Goal: Task Accomplishment & Management: Manage account settings

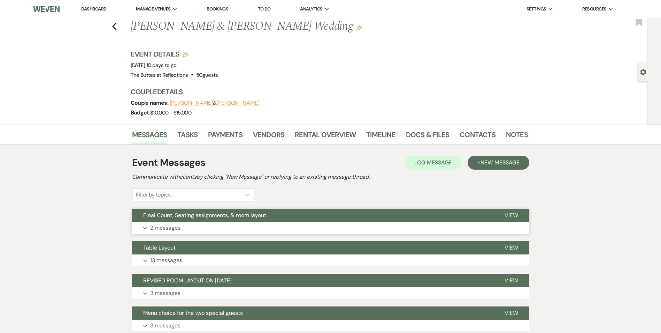
click at [237, 222] on button "Expand 2 messages" at bounding box center [330, 228] width 397 height 12
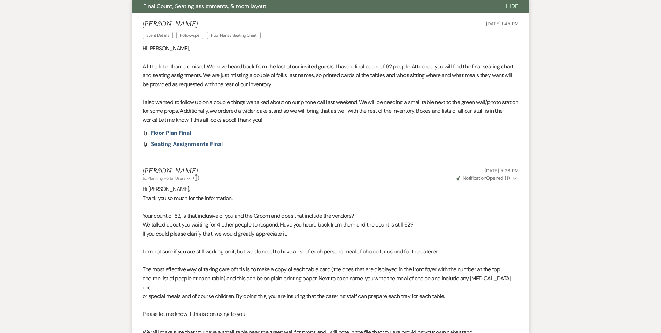
scroll to position [209, 0]
click at [173, 143] on span "Seating Assignments Final" at bounding box center [187, 143] width 72 height 7
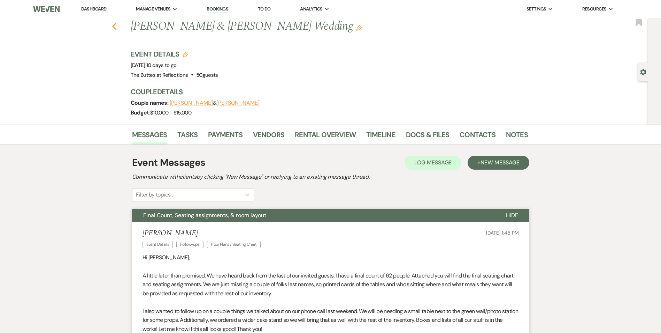
click at [116, 29] on use "button" at bounding box center [114, 27] width 5 height 8
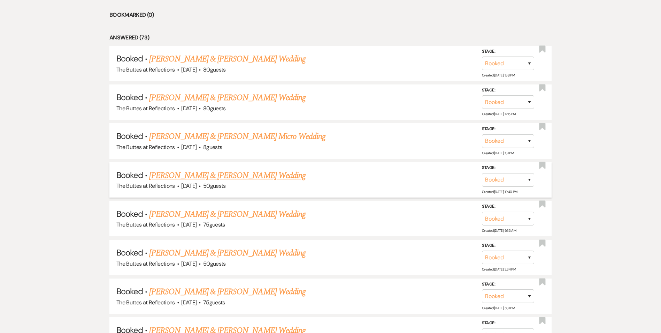
scroll to position [336, 0]
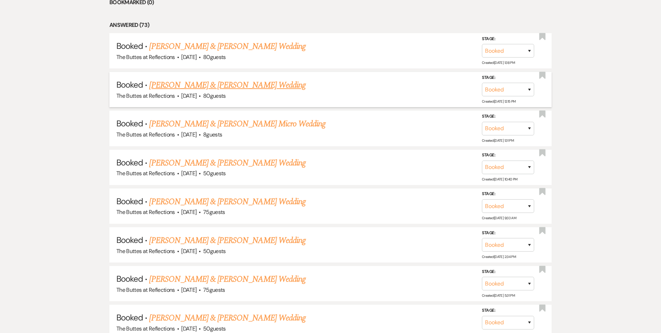
click at [218, 87] on link "[PERSON_NAME] & [PERSON_NAME] Wedding" at bounding box center [227, 85] width 156 height 13
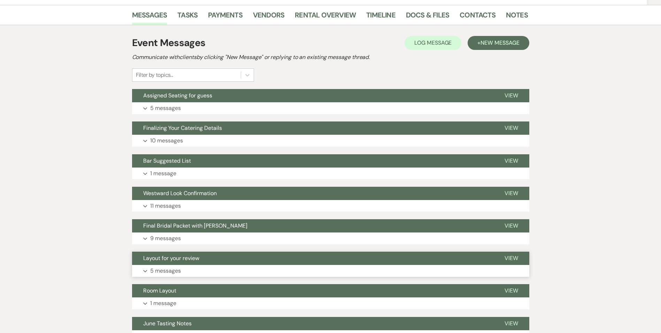
scroll to position [92, 0]
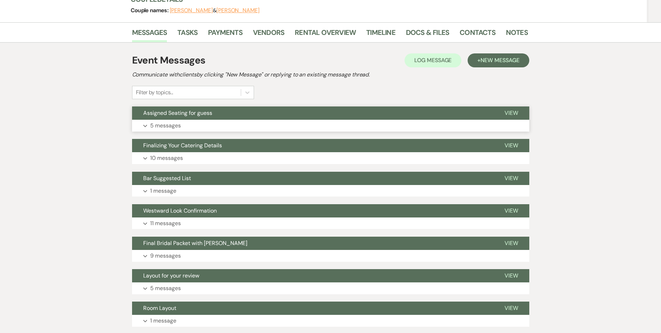
click at [262, 116] on button "Assigned Seating for guess" at bounding box center [312, 112] width 361 height 13
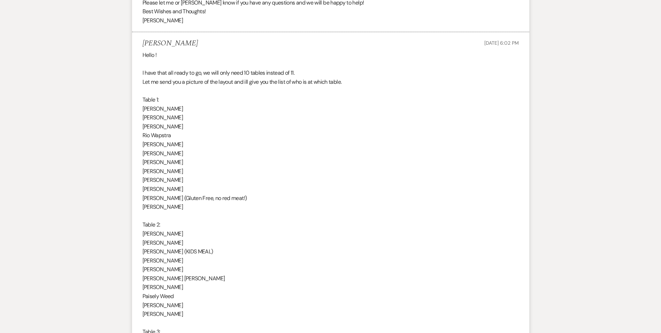
scroll to position [371, 0]
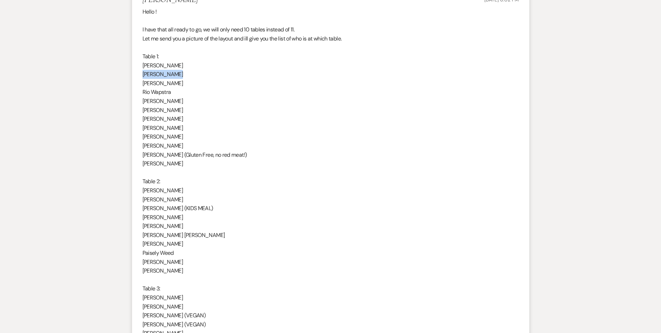
drag, startPoint x: 143, startPoint y: 76, endPoint x: 178, endPoint y: 77, distance: 34.9
click at [178, 77] on p "[PERSON_NAME]" at bounding box center [331, 74] width 376 height 9
click at [285, 162] on p "[PERSON_NAME]" at bounding box center [331, 163] width 376 height 9
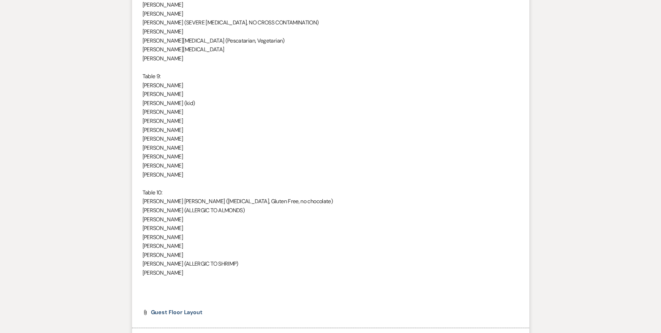
scroll to position [1452, 0]
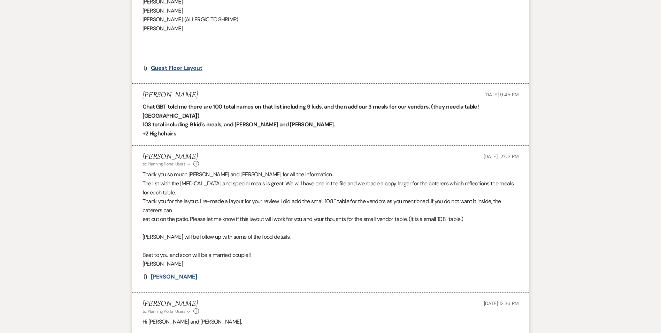
click at [171, 66] on span "Guest Floor Layout" at bounding box center [177, 67] width 52 height 7
drag, startPoint x: 209, startPoint y: 106, endPoint x: 224, endPoint y: 107, distance: 15.3
click at [224, 107] on strong "Chat GBT told me there are 100 total names on that list including 9 kids, and t…" at bounding box center [311, 111] width 337 height 16
drag, startPoint x: 224, startPoint y: 107, endPoint x: 254, endPoint y: 121, distance: 33.7
click at [254, 129] on p "+2 Highchairs" at bounding box center [331, 133] width 376 height 9
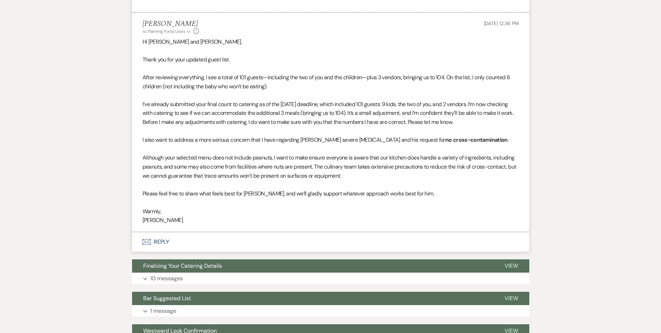
scroll to position [1731, 0]
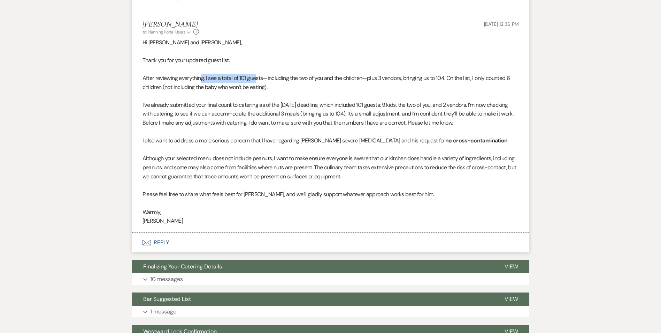
drag, startPoint x: 201, startPoint y: 69, endPoint x: 257, endPoint y: 73, distance: 55.9
click at [257, 74] on p "After reviewing everything, I see a total of 101 guests—including the two of yo…" at bounding box center [331, 83] width 376 height 18
drag, startPoint x: 257, startPoint y: 73, endPoint x: 279, endPoint y: 79, distance: 22.7
click at [279, 79] on p "After reviewing everything, I see a total of 101 guests—including the two of yo…" at bounding box center [331, 83] width 376 height 18
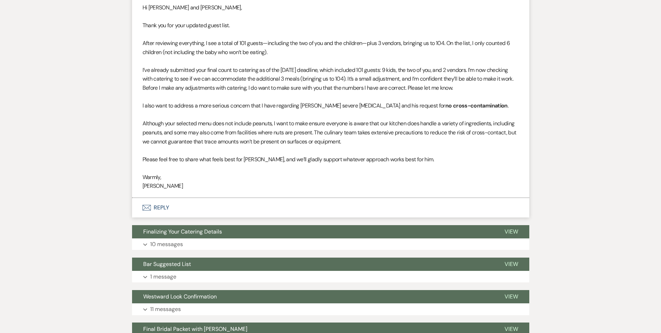
scroll to position [1696, 0]
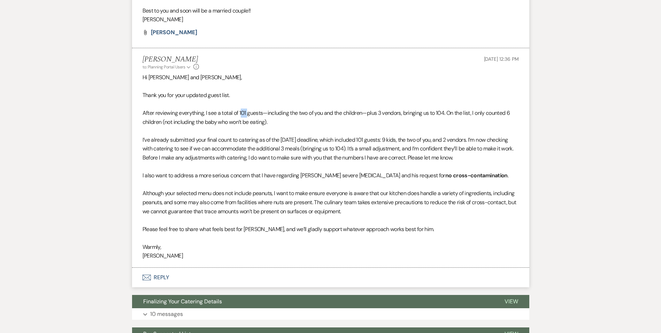
drag, startPoint x: 248, startPoint y: 106, endPoint x: 243, endPoint y: 106, distance: 4.9
click at [243, 108] on p "After reviewing everything, I see a total of 101 guests—including the two of yo…" at bounding box center [331, 117] width 376 height 18
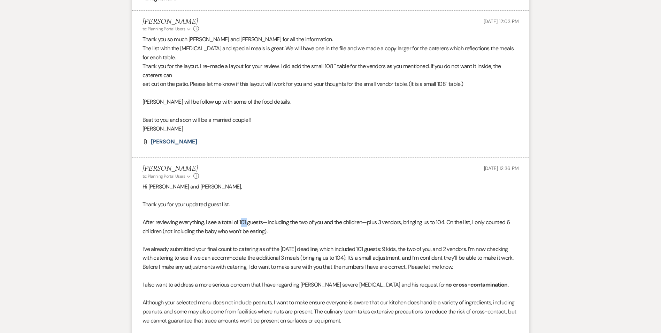
scroll to position [1626, 0]
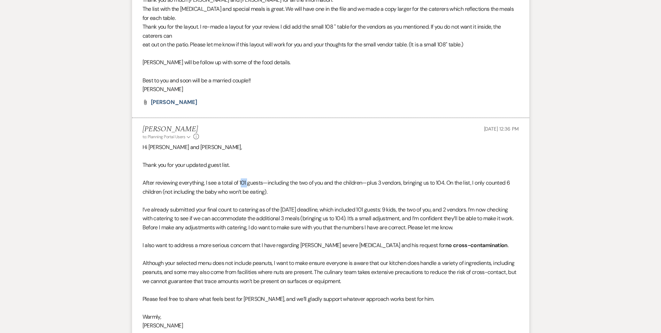
click at [220, 172] on div "Hi [PERSON_NAME] and [PERSON_NAME], Thank you for your updated guest list. Afte…" at bounding box center [331, 236] width 376 height 187
click at [412, 184] on p "After reviewing everything, I see a total of 101 guests—including the two of yo…" at bounding box center [331, 187] width 376 height 18
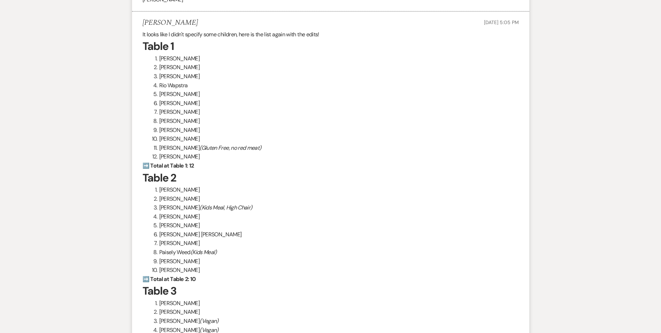
scroll to position [1975, 0]
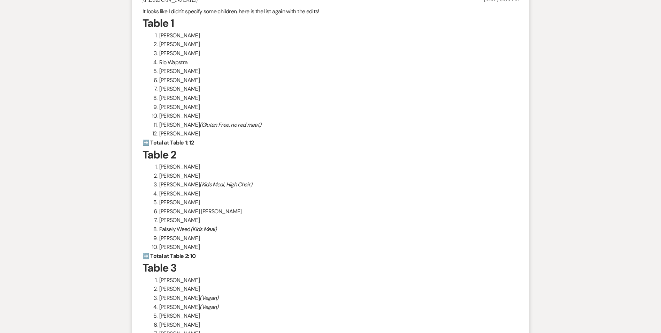
click at [243, 228] on li "Paisely Weed (Kids Meal)" at bounding box center [335, 228] width 368 height 9
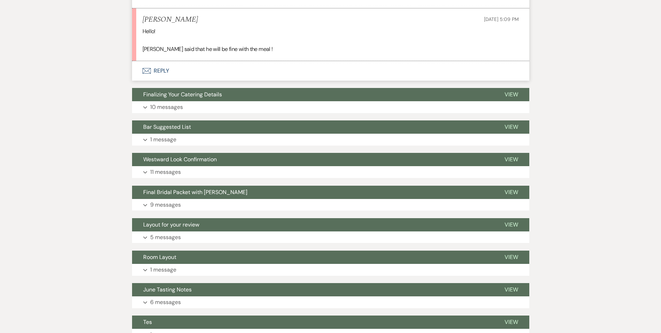
scroll to position [3439, 0]
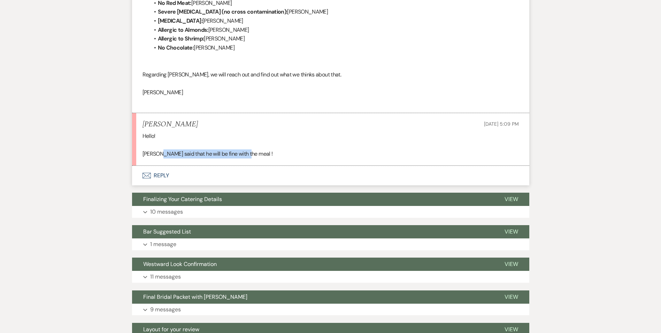
drag, startPoint x: 160, startPoint y: 155, endPoint x: 248, endPoint y: 159, distance: 88.3
click at [248, 159] on li "[PERSON_NAME] [DATE] 5:09 PM Hello! [PERSON_NAME] said that he will be fine wit…" at bounding box center [330, 139] width 397 height 53
drag, startPoint x: 248, startPoint y: 159, endPoint x: 248, endPoint y: 168, distance: 9.4
click at [248, 168] on button "Envelope Reply" at bounding box center [330, 176] width 397 height 20
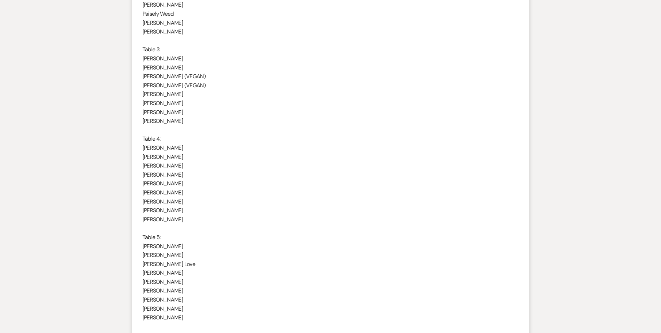
scroll to position [613, 0]
drag, startPoint x: 143, startPoint y: 180, endPoint x: 167, endPoint y: 178, distance: 23.7
click at [167, 178] on p "[PERSON_NAME]" at bounding box center [331, 180] width 376 height 9
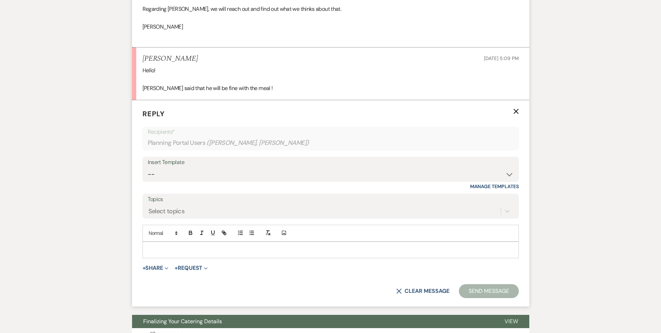
scroll to position [3506, 0]
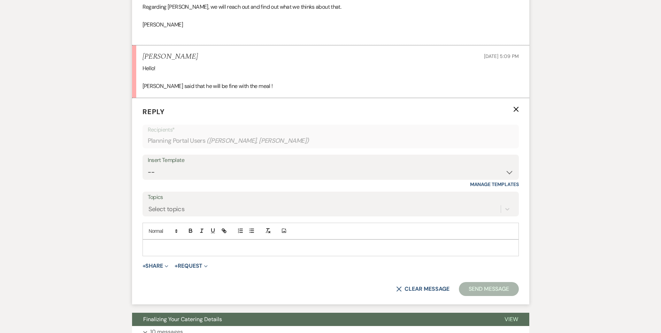
click at [153, 247] on p at bounding box center [330, 248] width 365 height 8
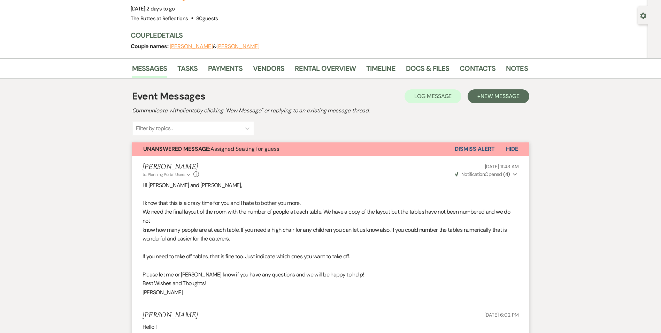
scroll to position [0, 0]
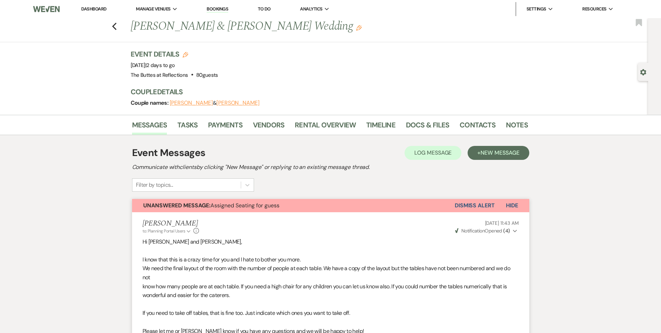
click at [512, 208] on span "Hide" at bounding box center [512, 204] width 12 height 7
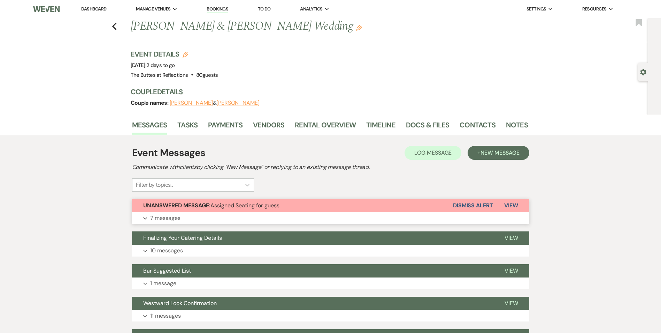
click at [327, 209] on button "Unanswered Message: Assigned Seating for guess" at bounding box center [292, 205] width 321 height 13
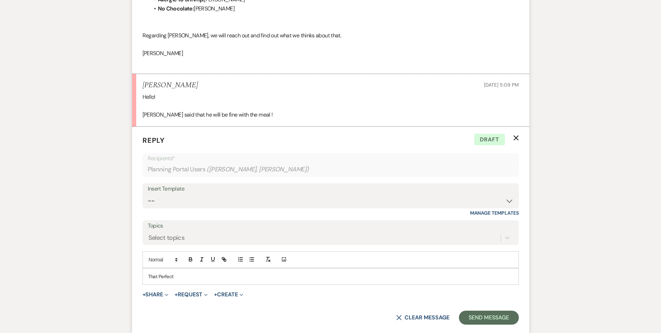
scroll to position [3541, 0]
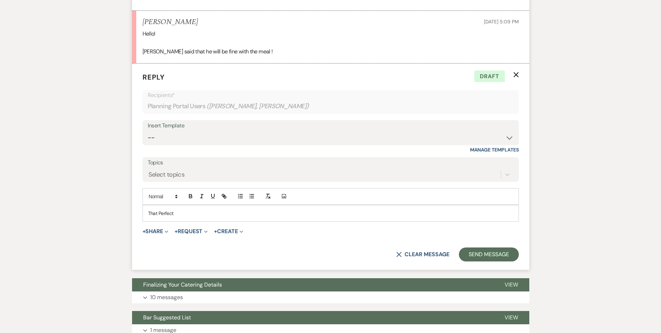
click at [184, 213] on p "That Perfect" at bounding box center [330, 213] width 365 height 8
click at [174, 214] on p "That Perfect Thank you!" at bounding box center [330, 213] width 365 height 8
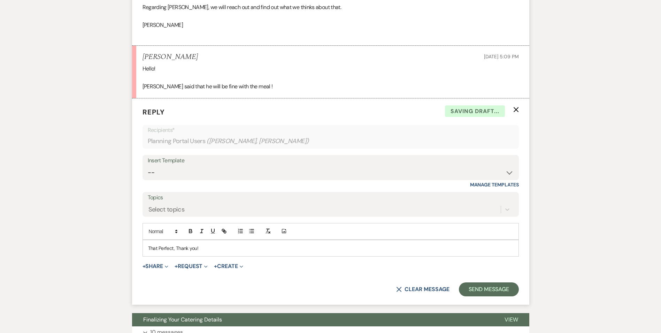
scroll to position [3436, 0]
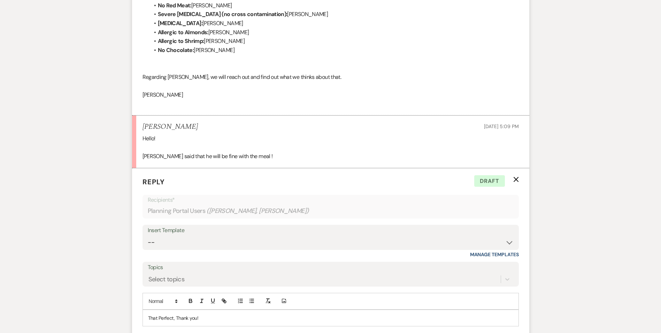
click at [186, 157] on p "[PERSON_NAME] said that he will be fine with the meal !" at bounding box center [331, 156] width 376 height 9
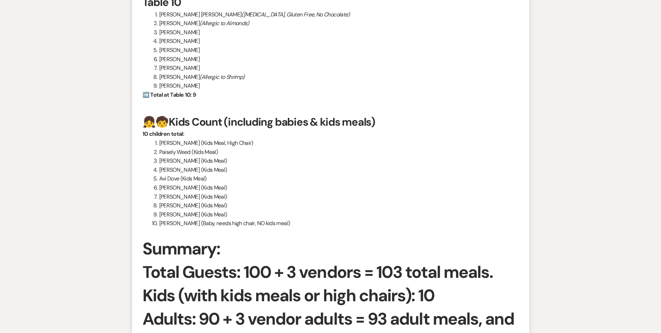
scroll to position [3053, 0]
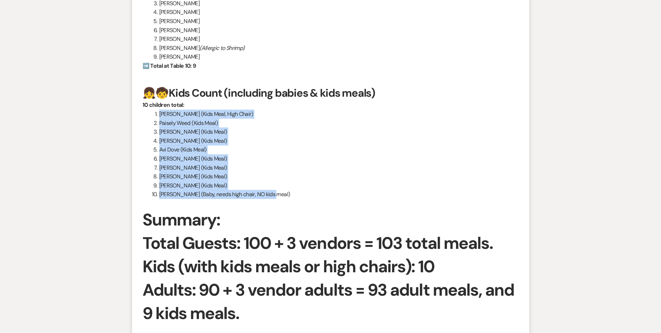
drag, startPoint x: 153, startPoint y: 115, endPoint x: 273, endPoint y: 197, distance: 145.2
click at [273, 197] on ol "[PERSON_NAME] (Kids Meal, High Chair) Paisely Weed (Kids Meal) [PERSON_NAME] (K…" at bounding box center [331, 153] width 376 height 89
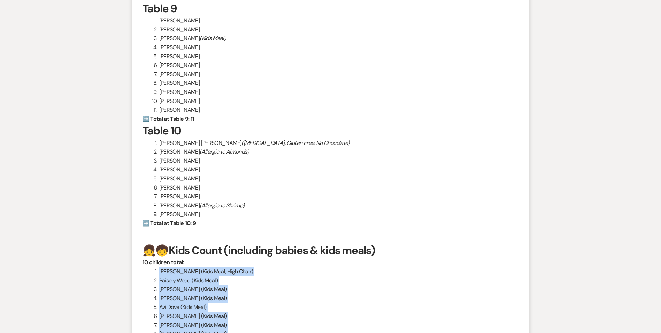
scroll to position [2879, 0]
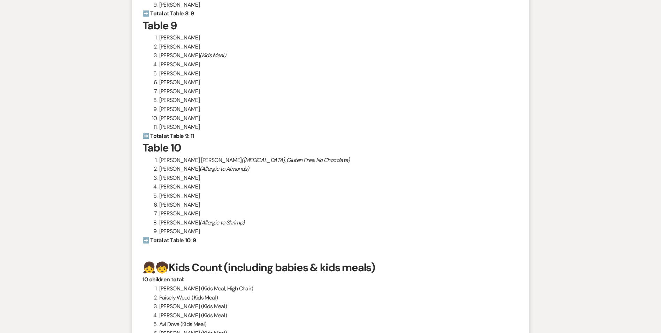
click at [303, 198] on li "[PERSON_NAME]" at bounding box center [335, 195] width 368 height 9
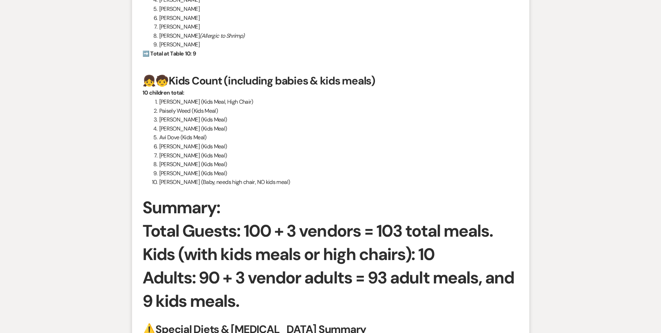
scroll to position [3053, 0]
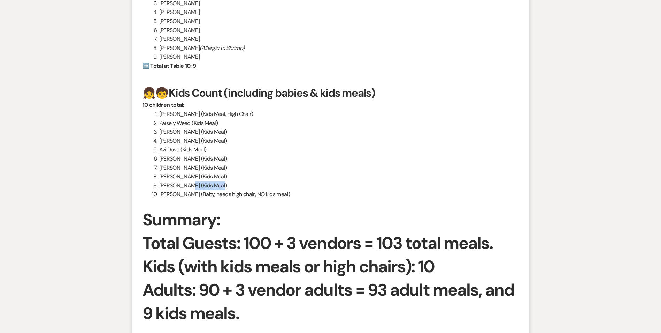
drag, startPoint x: 224, startPoint y: 184, endPoint x: 189, endPoint y: 184, distance: 35.2
click at [189, 184] on li "[PERSON_NAME] (Kids Meal)" at bounding box center [335, 185] width 368 height 9
drag, startPoint x: 189, startPoint y: 184, endPoint x: 159, endPoint y: 124, distance: 67.4
click at [159, 124] on li "Paisely Weed (Kids Meal)" at bounding box center [335, 123] width 368 height 9
drag, startPoint x: 416, startPoint y: 269, endPoint x: 425, endPoint y: 269, distance: 9.8
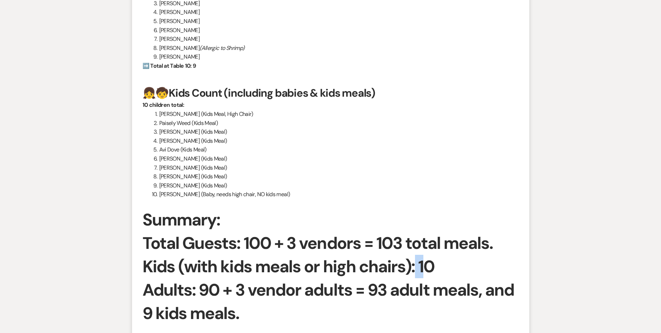
click at [425, 269] on strong "Kids (with kids meals or high chairs): 10" at bounding box center [289, 266] width 292 height 22
drag, startPoint x: 143, startPoint y: 313, endPoint x: 238, endPoint y: 312, distance: 94.5
click at [238, 312] on strong "Adults: 90 + 3 vendor adults = 93 adult meals, and 9 kids meals." at bounding box center [329, 301] width 372 height 45
click at [412, 266] on strong "Kids (with kids meals or high chairs): 10" at bounding box center [289, 266] width 292 height 22
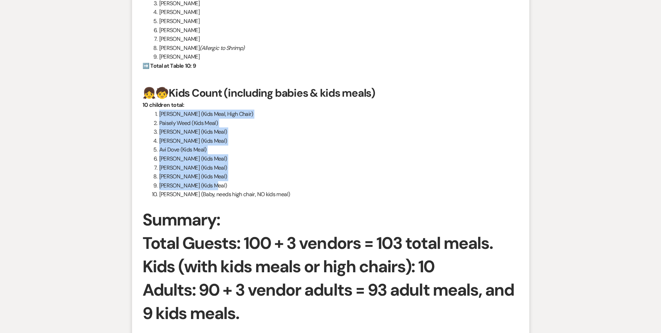
drag, startPoint x: 154, startPoint y: 114, endPoint x: 213, endPoint y: 186, distance: 93.1
click at [213, 186] on ol "[PERSON_NAME] (Kids Meal, High Chair) Paisely Weed (Kids Meal) [PERSON_NAME] (K…" at bounding box center [331, 153] width 376 height 89
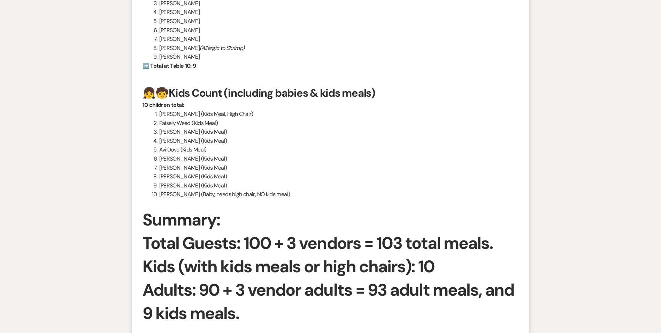
click at [413, 204] on p at bounding box center [331, 203] width 376 height 9
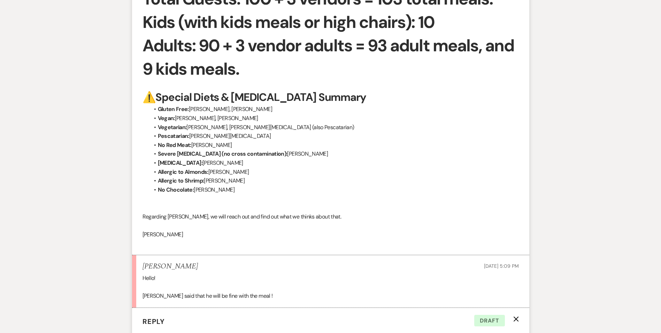
scroll to position [3332, 0]
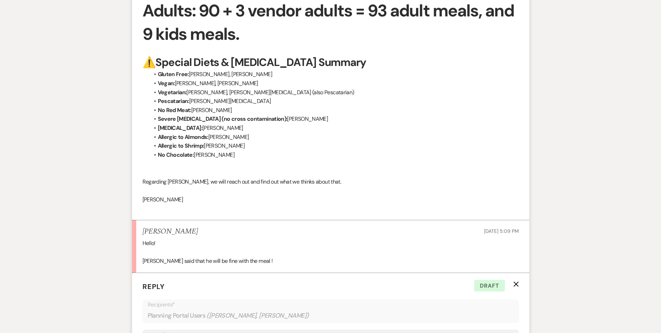
click at [295, 262] on p "[PERSON_NAME] said that he will be fine with the meal !" at bounding box center [331, 260] width 376 height 9
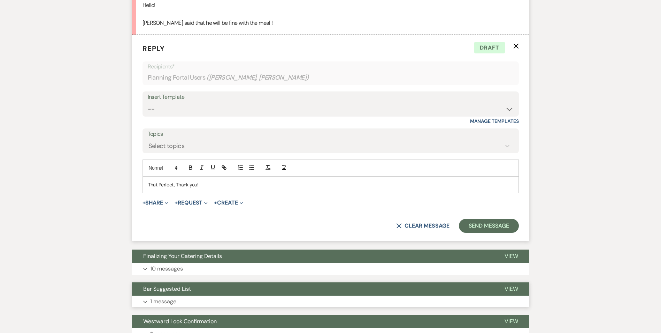
scroll to position [3611, 0]
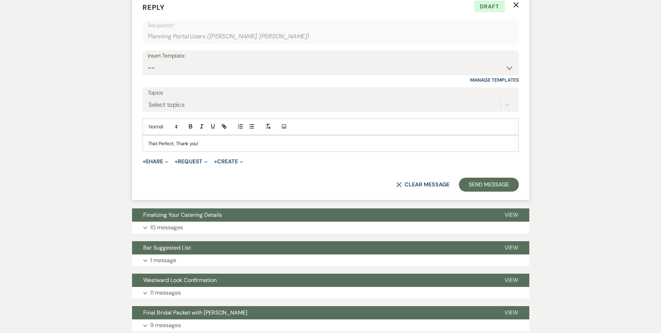
click at [207, 145] on p "That Perfect, Thank you!" at bounding box center [330, 143] width 365 height 8
click at [492, 183] on button "Send Message" at bounding box center [489, 184] width 60 height 14
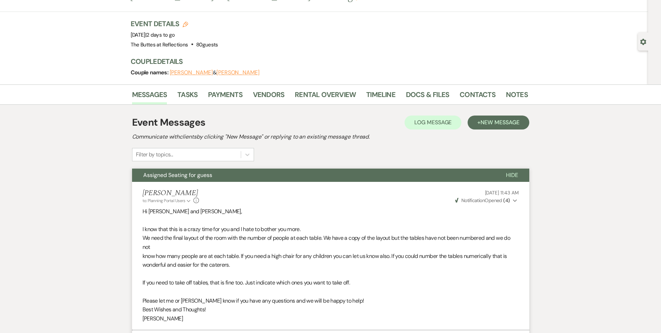
scroll to position [0, 0]
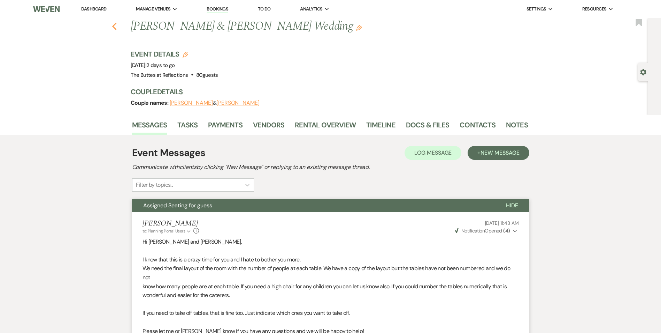
click at [114, 25] on icon "Previous" at bounding box center [114, 26] width 5 height 8
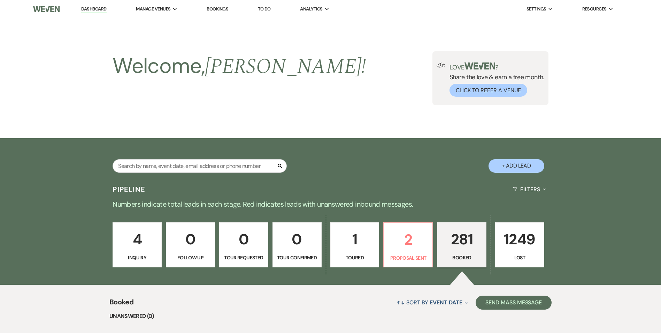
scroll to position [336, 0]
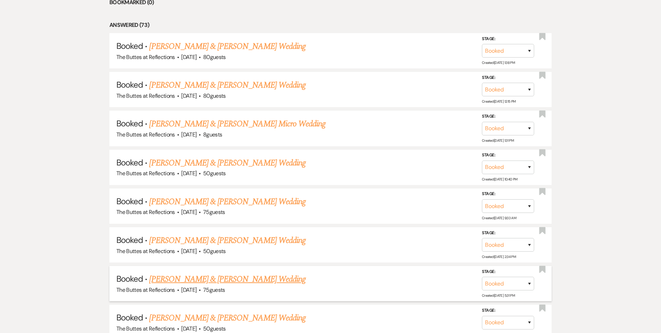
click at [237, 278] on link "[PERSON_NAME] & [PERSON_NAME] Wedding" at bounding box center [227, 279] width 156 height 13
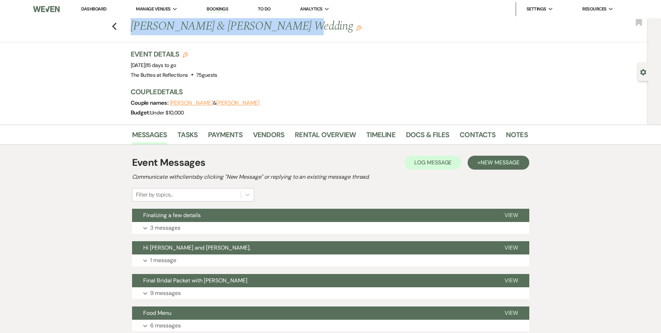
drag, startPoint x: 279, startPoint y: 25, endPoint x: 136, endPoint y: 28, distance: 142.6
click at [136, 28] on h1 "[PERSON_NAME] & [PERSON_NAME] Wedding Edit" at bounding box center [287, 26] width 312 height 17
copy h1 "[PERSON_NAME] & [PERSON_NAME]"
click at [117, 29] on icon "Previous" at bounding box center [114, 26] width 5 height 8
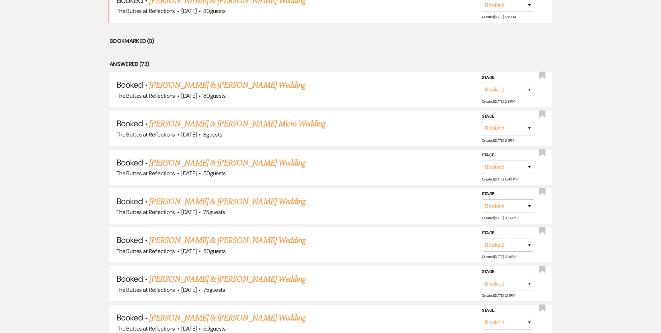
scroll to position [375, 0]
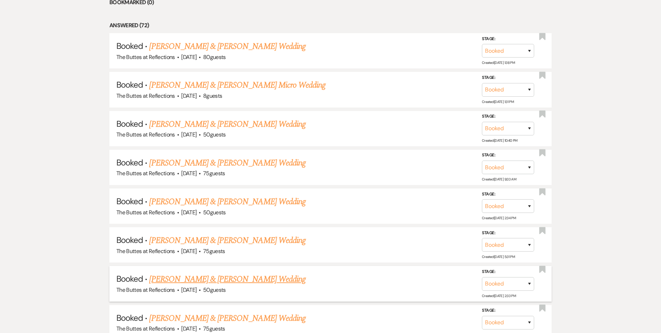
click at [239, 278] on link "[PERSON_NAME] & [PERSON_NAME] Wedding" at bounding box center [227, 279] width 156 height 13
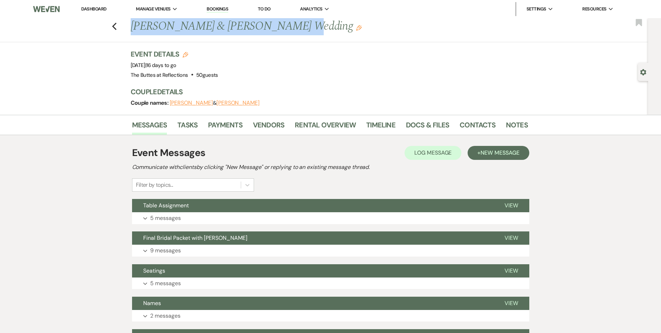
drag, startPoint x: 277, startPoint y: 26, endPoint x: 127, endPoint y: 32, distance: 150.3
click at [127, 32] on div "Previous [PERSON_NAME] & [PERSON_NAME] Wedding Edit Bookmark" at bounding box center [323, 30] width 652 height 24
copy h1 "[PERSON_NAME] & [PERSON_NAME]"
click at [117, 27] on icon "Previous" at bounding box center [114, 26] width 5 height 8
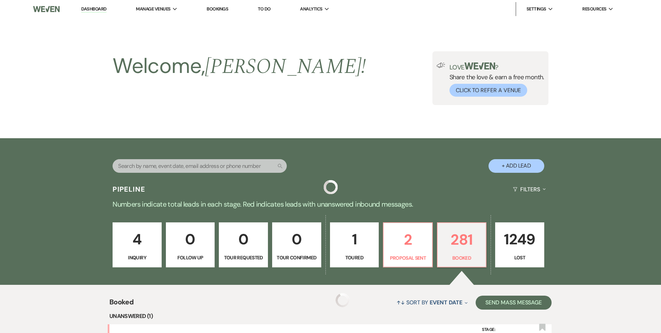
scroll to position [375, 0]
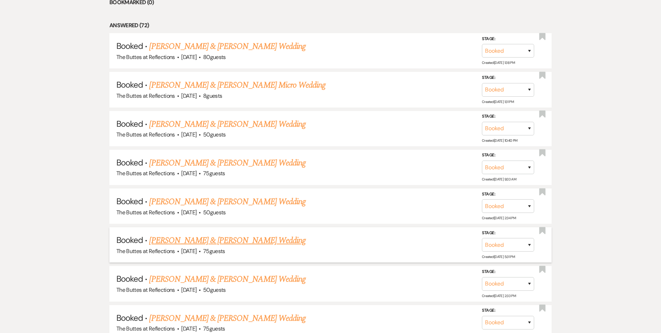
click at [211, 242] on link "[PERSON_NAME] & [PERSON_NAME] Wedding" at bounding box center [227, 240] width 156 height 13
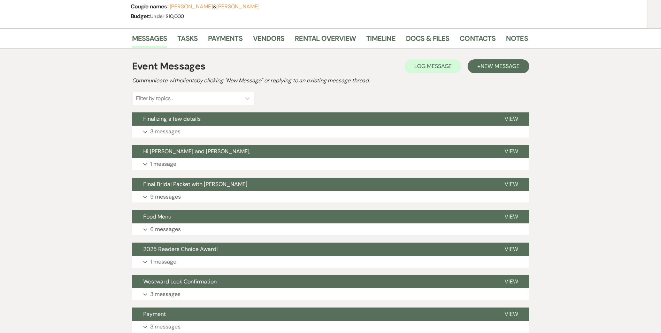
scroll to position [61, 0]
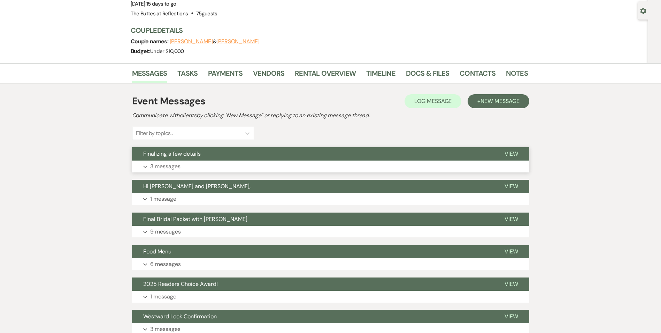
click at [182, 159] on button "Finalizing a few details" at bounding box center [312, 153] width 361 height 13
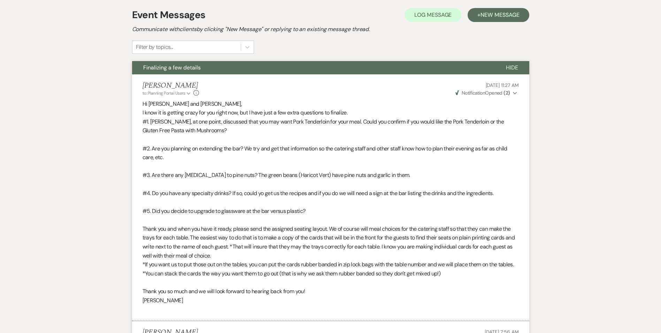
scroll to position [27, 0]
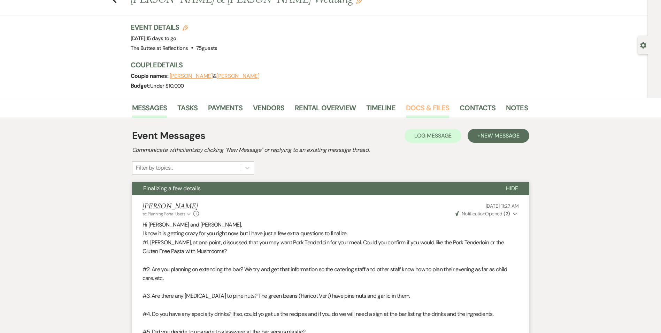
click at [417, 107] on link "Docs & Files" at bounding box center [427, 109] width 43 height 15
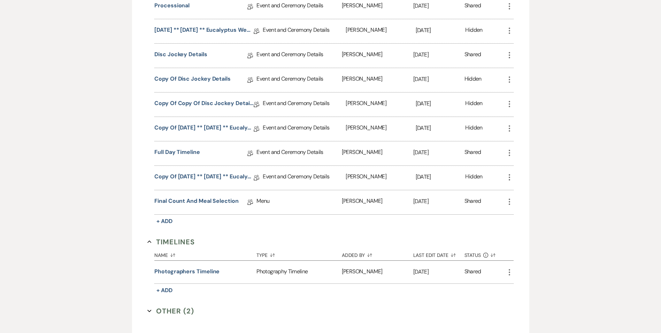
scroll to position [445, 0]
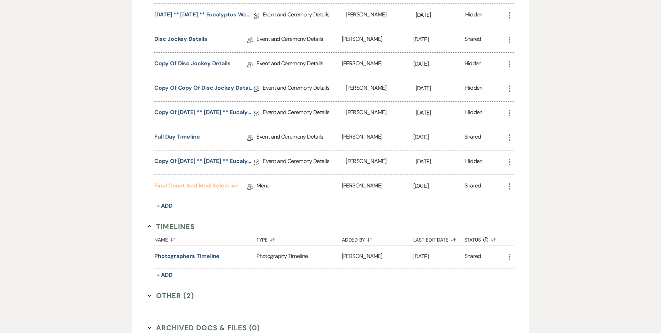
drag, startPoint x: 203, startPoint y: 189, endPoint x: 208, endPoint y: 189, distance: 4.9
click at [204, 190] on link "Final Count and Meal Selection" at bounding box center [196, 186] width 84 height 11
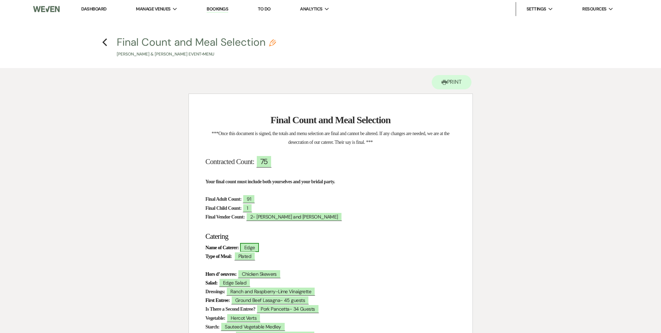
scroll to position [105, 0]
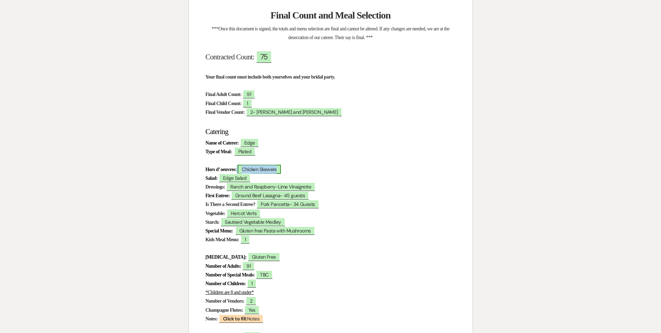
click at [262, 170] on span "Chicken Skewers" at bounding box center [259, 169] width 43 height 9
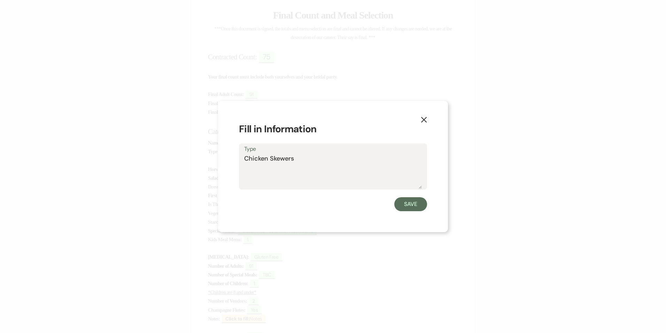
drag, startPoint x: 301, startPoint y: 160, endPoint x: 226, endPoint y: 158, distance: 74.6
click at [226, 158] on div "X Fill in Information Type Chicken Skewers Save" at bounding box center [333, 166] width 230 height 131
drag, startPoint x: 424, startPoint y: 116, endPoint x: 417, endPoint y: 114, distance: 7.4
click at [424, 116] on icon "X" at bounding box center [424, 119] width 6 height 6
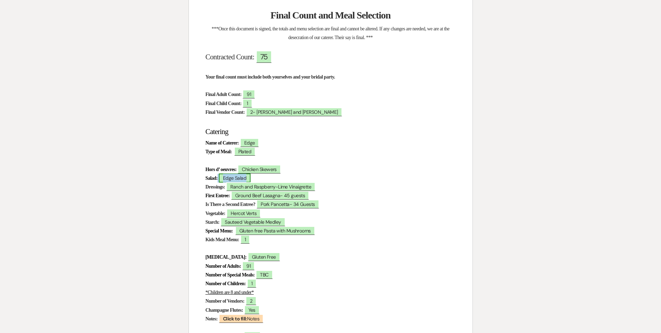
click at [248, 178] on span "Edge Salad" at bounding box center [235, 177] width 32 height 9
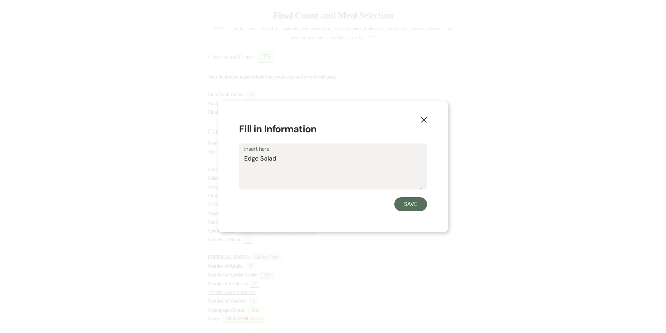
drag, startPoint x: 287, startPoint y: 159, endPoint x: 208, endPoint y: 160, distance: 78.8
click at [208, 160] on div "X Fill in Information Insert here Edge Salad Save" at bounding box center [333, 166] width 666 height 333
click at [424, 117] on icon "X" at bounding box center [424, 119] width 6 height 6
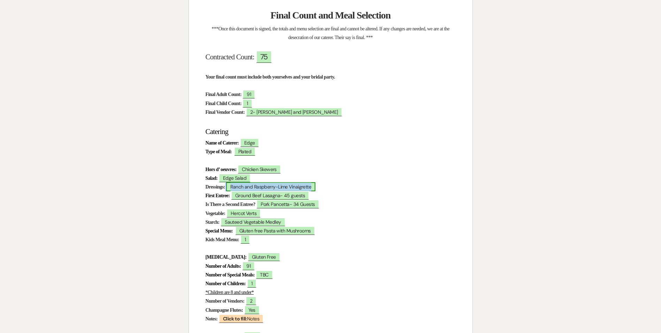
click at [303, 189] on span "Ranch and Raspberry-Lime Vinaigrette" at bounding box center [270, 186] width 89 height 9
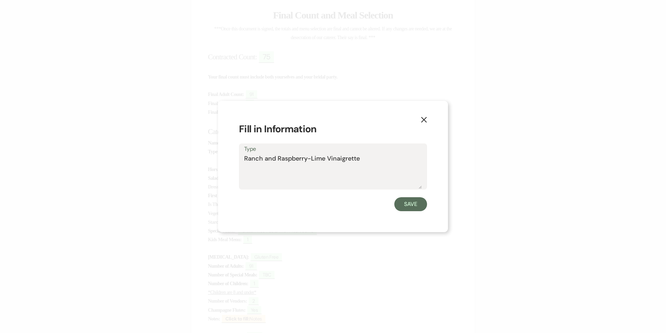
drag, startPoint x: 369, startPoint y: 157, endPoint x: 201, endPoint y: 172, distance: 169.4
click at [201, 172] on div "X Fill in Information Type Ranch and Raspberry-Lime Vinaigrette Save" at bounding box center [333, 166] width 666 height 333
click at [427, 121] on icon "X" at bounding box center [424, 119] width 6 height 6
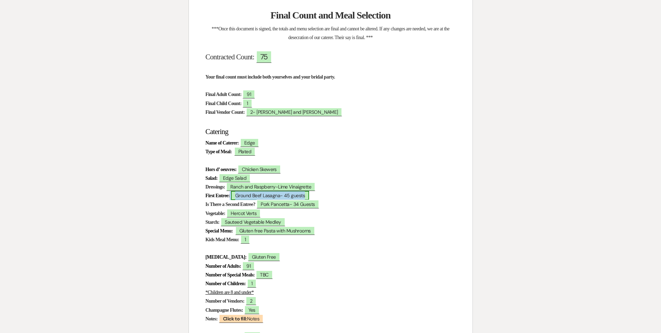
click at [276, 198] on span "Ground Beef Lasagna- 45 guests" at bounding box center [270, 195] width 78 height 9
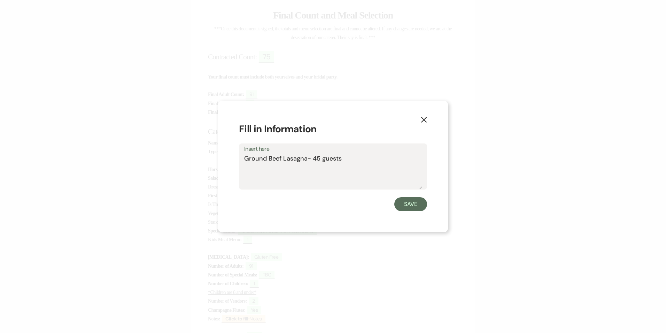
drag, startPoint x: 343, startPoint y: 159, endPoint x: 222, endPoint y: 162, distance: 121.4
click at [222, 162] on div "X Fill in Information Insert here Ground Beef Lasagna- 45 guests Save" at bounding box center [333, 166] width 230 height 131
click at [421, 119] on icon "X" at bounding box center [424, 119] width 6 height 6
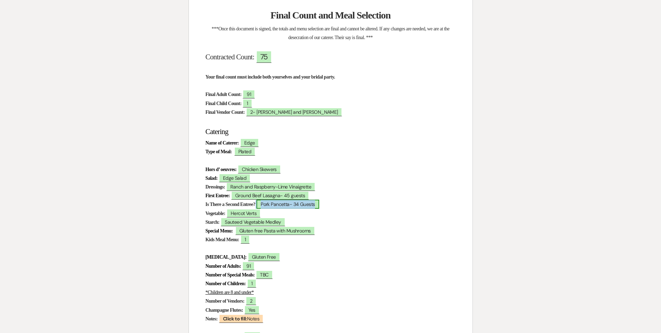
click at [296, 207] on span "Pork Pancetta- 34 Guests" at bounding box center [288, 203] width 63 height 9
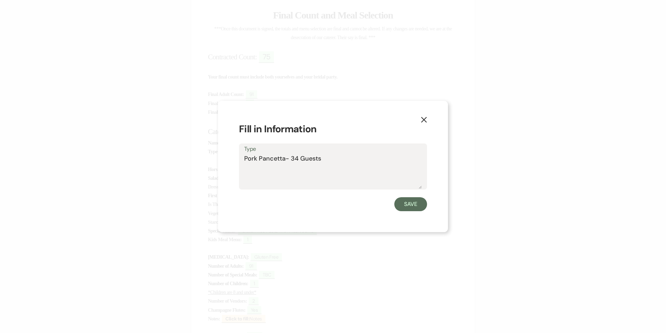
drag, startPoint x: 327, startPoint y: 160, endPoint x: 180, endPoint y: 157, distance: 146.8
click at [180, 157] on div "X Fill in Information Type Pork Pancetta- 34 Guests Save" at bounding box center [333, 166] width 666 height 333
click at [425, 120] on icon "X" at bounding box center [424, 119] width 6 height 6
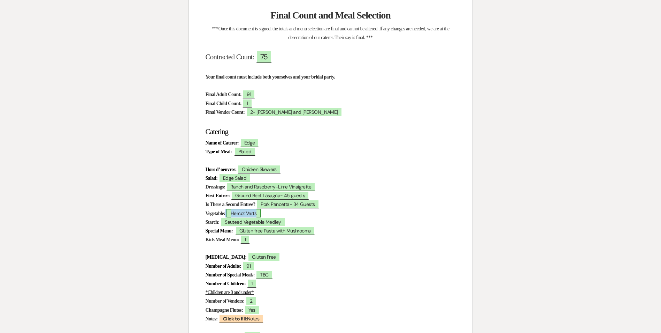
click at [256, 215] on span "Hercot Verts" at bounding box center [244, 212] width 34 height 9
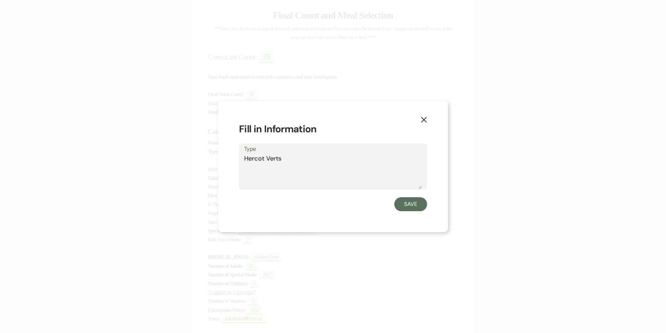
drag, startPoint x: 296, startPoint y: 154, endPoint x: 162, endPoint y: 160, distance: 133.3
click at [162, 160] on div "X Fill in Information Type Hercot Verts Save" at bounding box center [333, 166] width 666 height 333
click at [428, 121] on button "X" at bounding box center [424, 119] width 10 height 12
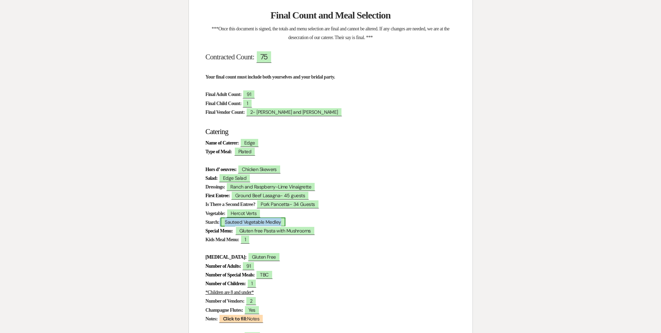
click at [274, 222] on span "Sauteed Vegetable Medley" at bounding box center [253, 221] width 65 height 9
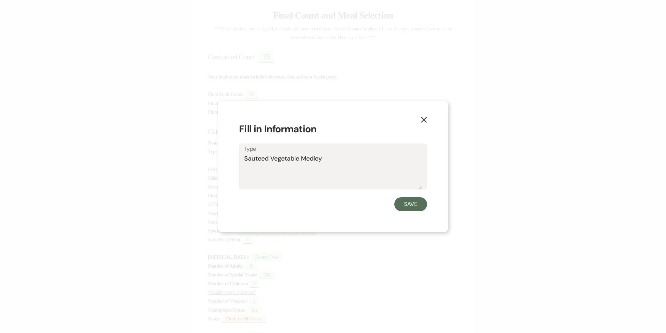
drag, startPoint x: 330, startPoint y: 158, endPoint x: 144, endPoint y: 161, distance: 186.5
click at [144, 161] on div "X Fill in Information Type Sauteed Vegetable Medley Save" at bounding box center [333, 166] width 666 height 333
click at [425, 118] on icon "X" at bounding box center [424, 119] width 6 height 6
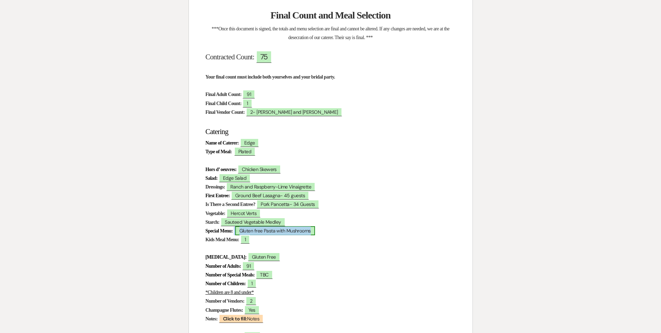
click at [292, 227] on span "Gluten free Pasta with Mushrooms" at bounding box center [275, 230] width 80 height 9
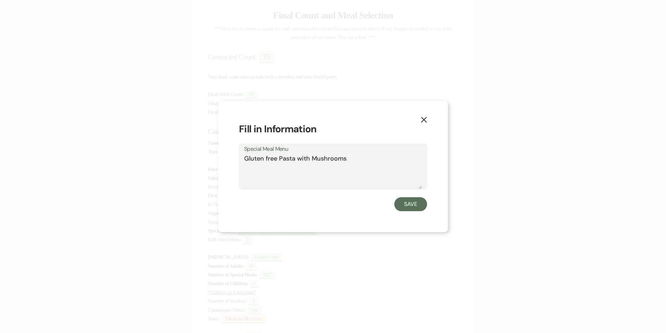
click at [344, 157] on textarea "Gluten free Pasta with Mushrooms" at bounding box center [333, 171] width 178 height 35
drag, startPoint x: 347, startPoint y: 157, endPoint x: 182, endPoint y: 168, distance: 165.3
click at [182, 168] on div "X Fill in Information Special Meal Menu Gluten free Pasta with Mushrooms Save" at bounding box center [333, 166] width 666 height 333
click at [424, 121] on icon "X" at bounding box center [424, 119] width 6 height 6
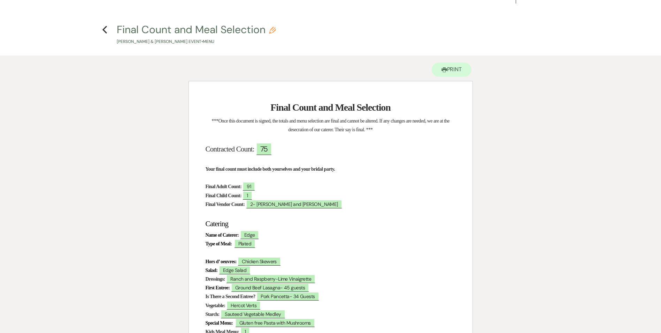
scroll to position [0, 0]
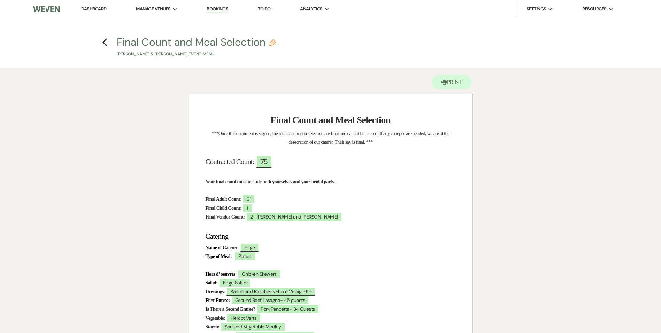
click at [108, 42] on h4 "Previous Final Count and Meal Selection Pencil [PERSON_NAME] & [PERSON_NAME] Ev…" at bounding box center [331, 46] width 502 height 23
click at [104, 43] on icon "Previous" at bounding box center [104, 42] width 5 height 8
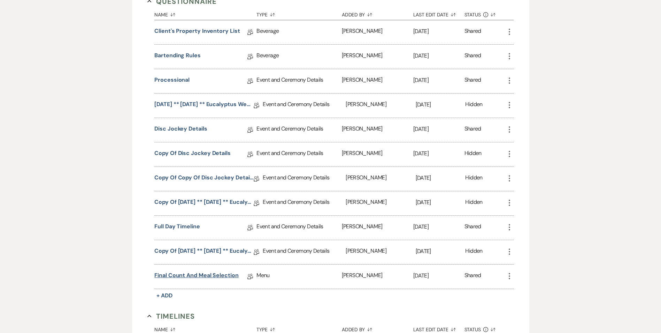
scroll to position [314, 0]
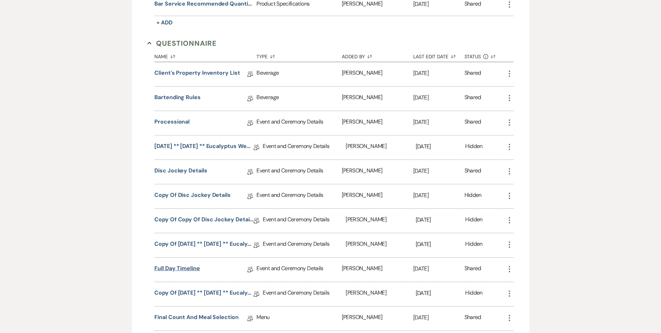
click at [191, 269] on link "Full Day Timeline" at bounding box center [177, 269] width 46 height 11
